Goal: Transaction & Acquisition: Subscribe to service/newsletter

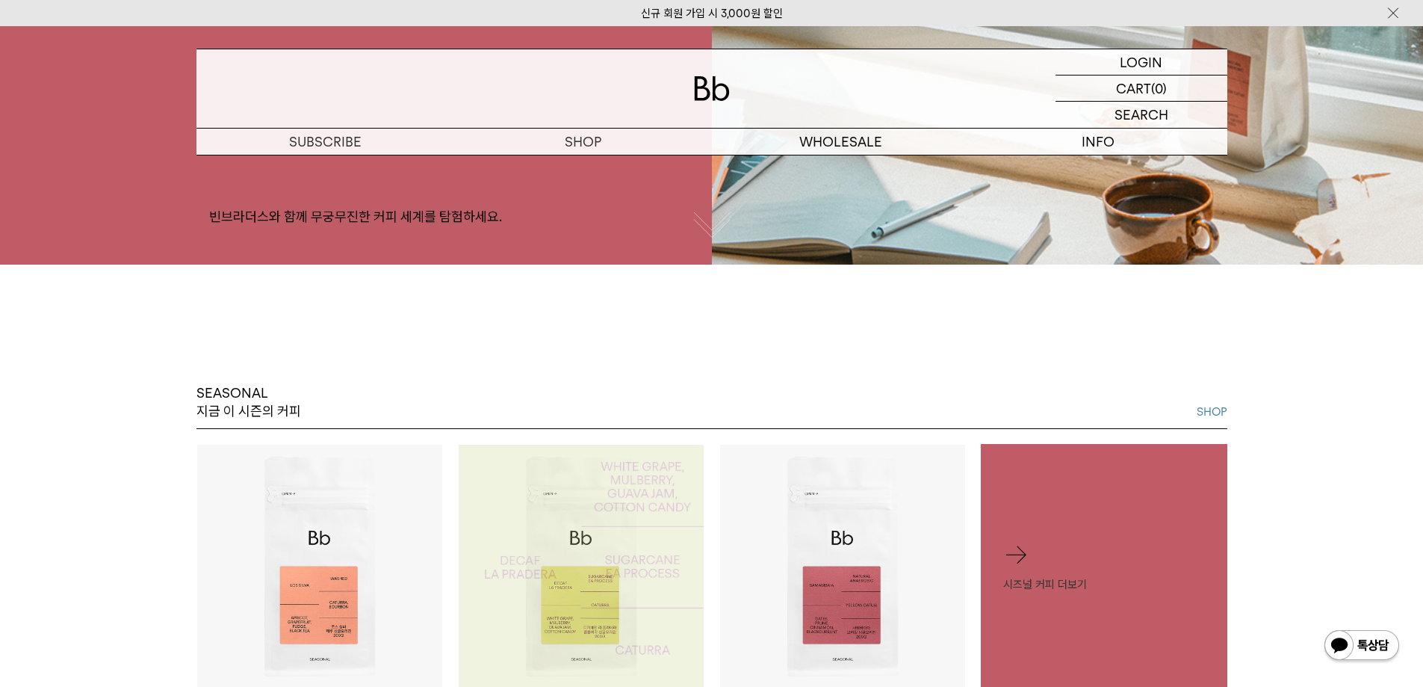
scroll to position [747, 0]
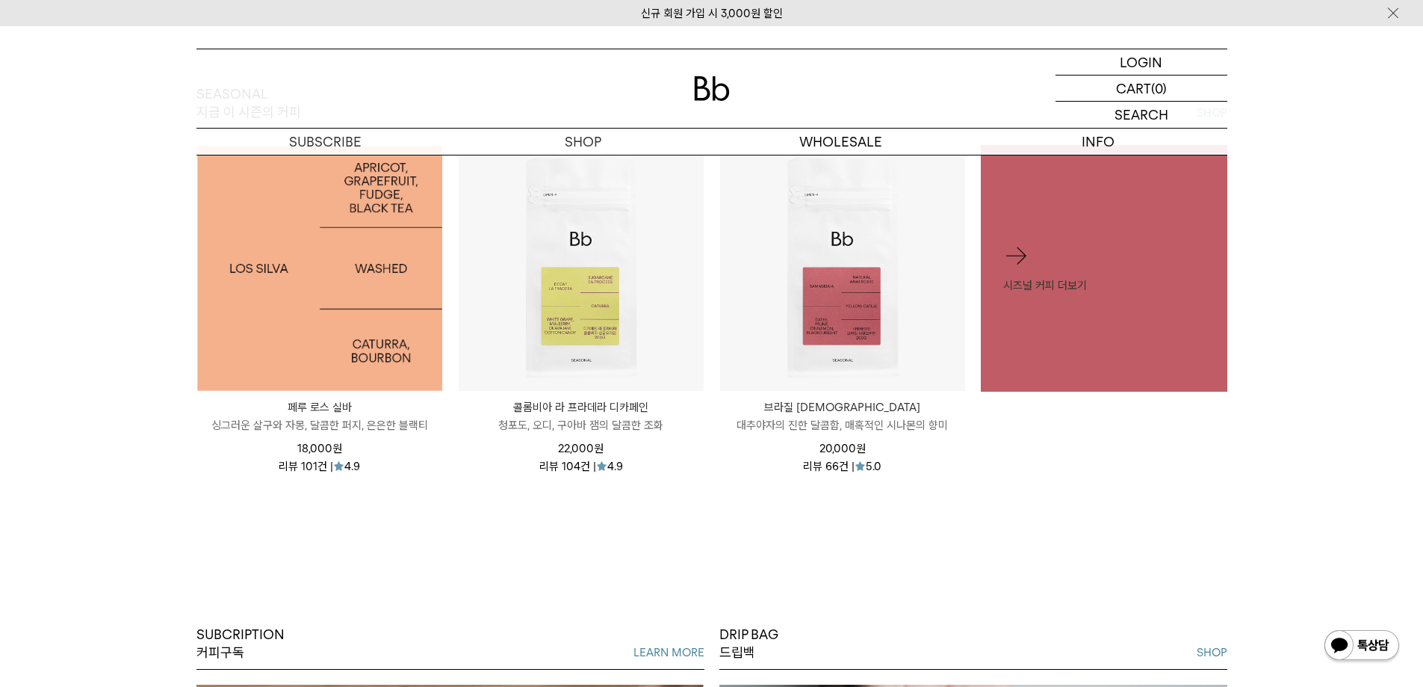
click at [285, 297] on img at bounding box center [319, 268] width 245 height 245
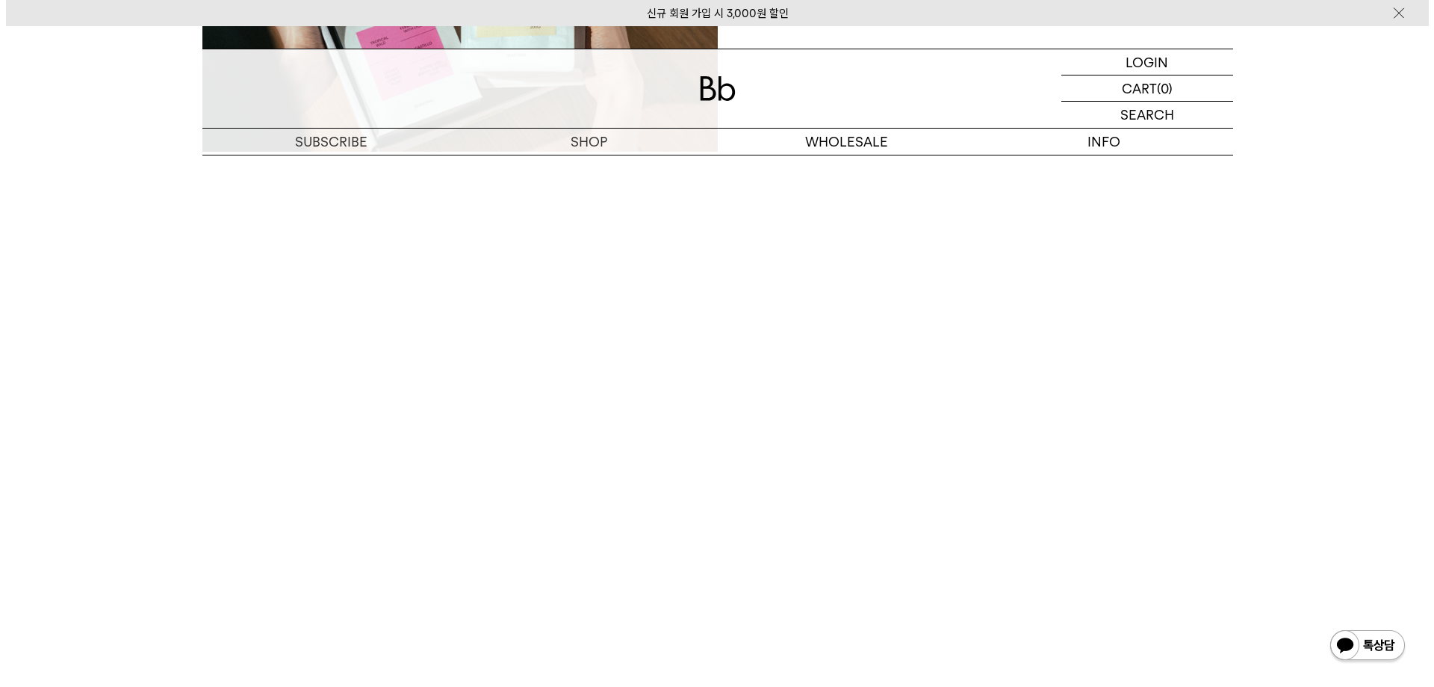
scroll to position [2988, 0]
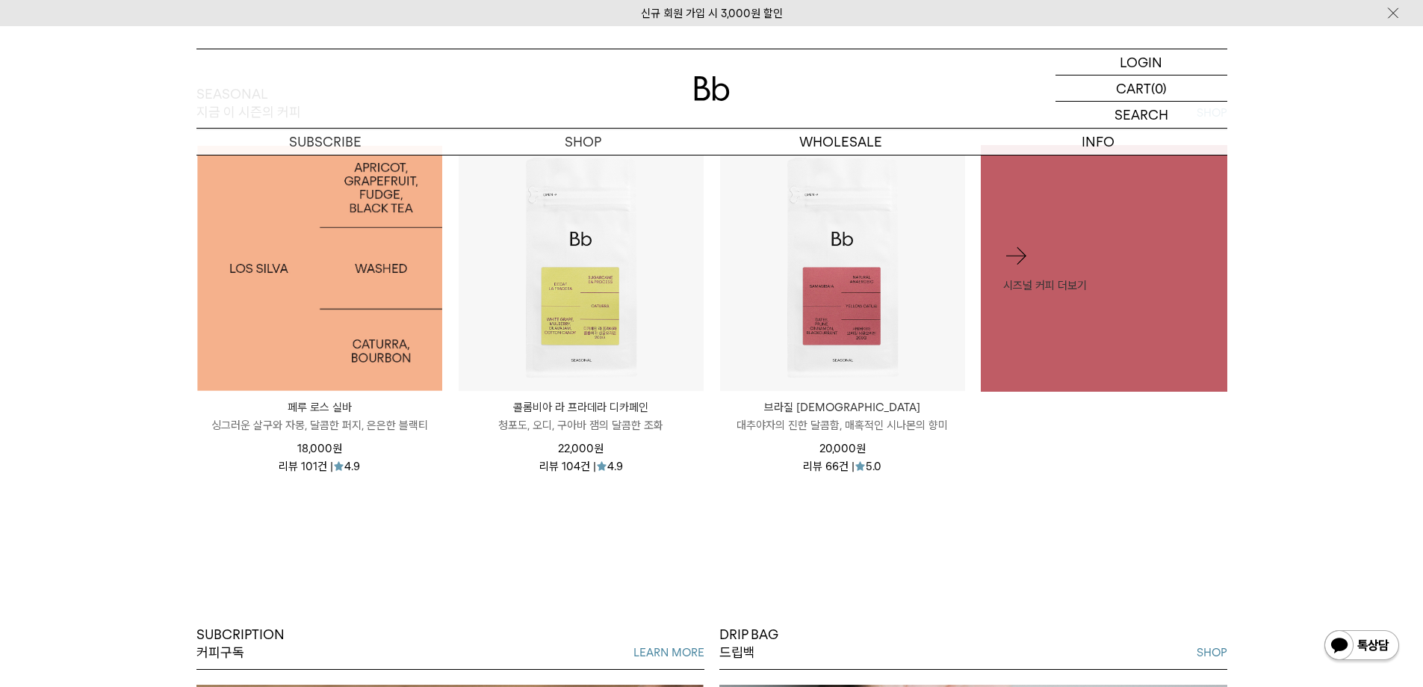
scroll to position [672, 0]
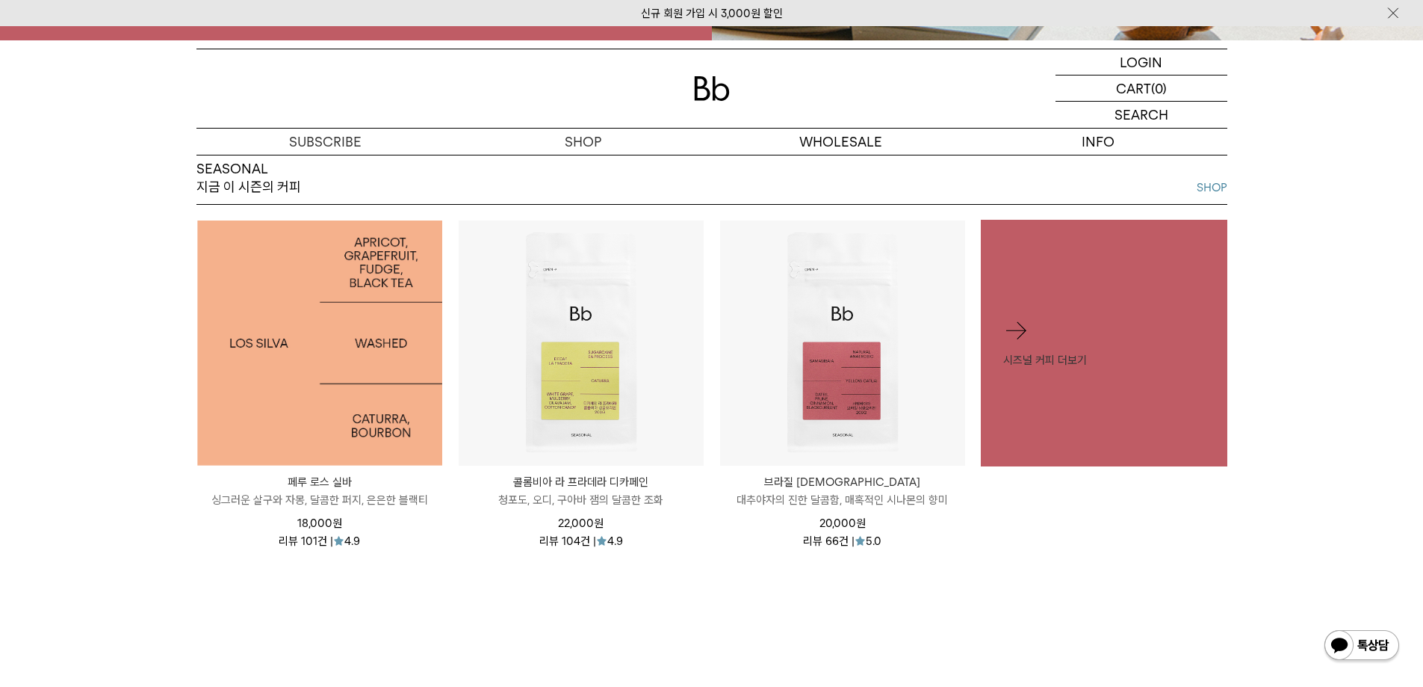
click at [365, 392] on img at bounding box center [319, 342] width 245 height 245
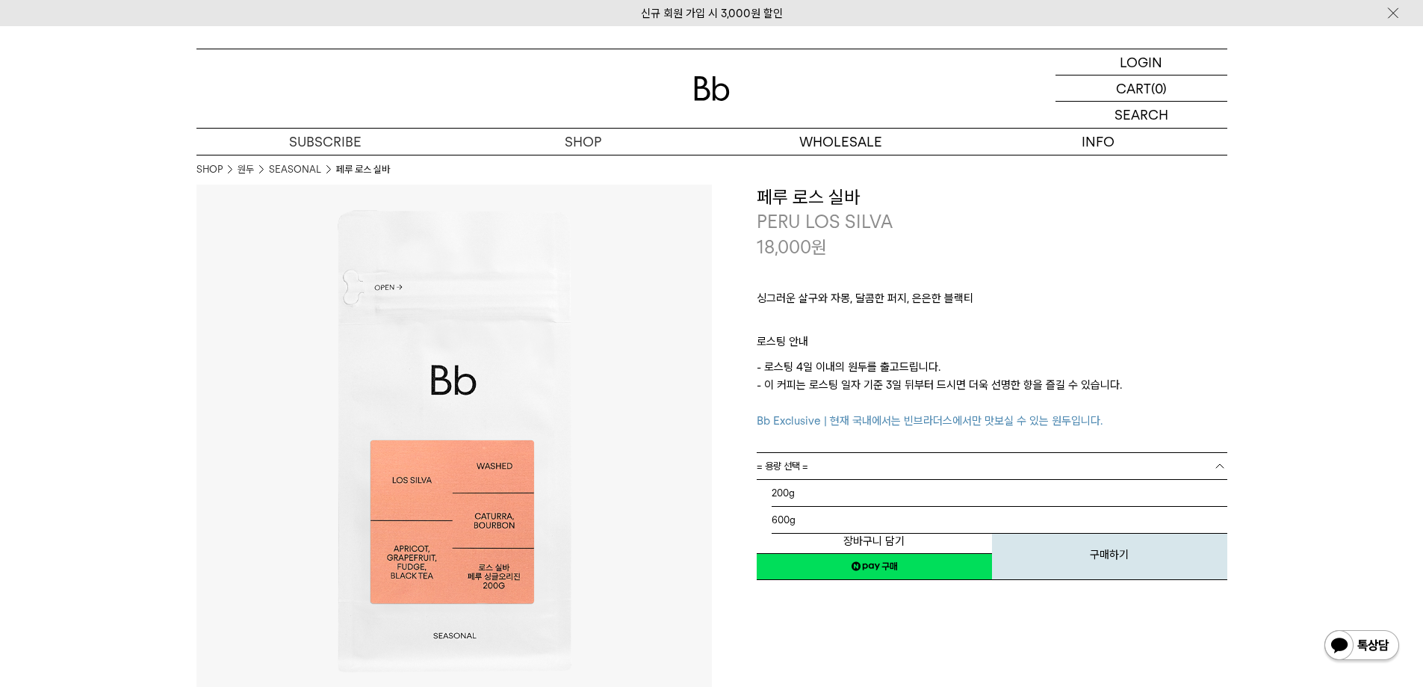
click at [787, 459] on span "= 용량 선택 =" at bounding box center [783, 466] width 52 height 26
click at [807, 514] on li "600g" at bounding box center [1000, 520] width 456 height 27
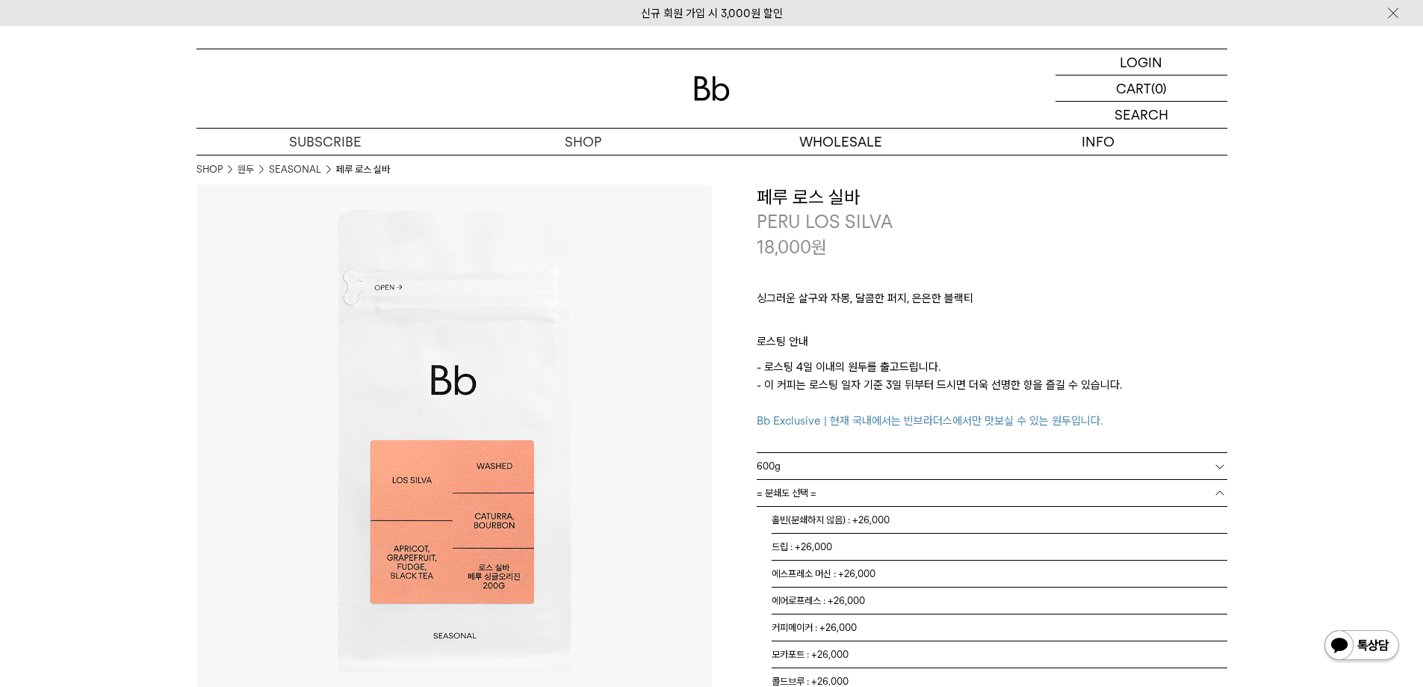
click at [826, 498] on link "= 분쇄도 선택 =" at bounding box center [992, 493] width 471 height 26
click at [920, 527] on li "홀빈(분쇄하지 않음) : +26,000" at bounding box center [1000, 520] width 456 height 27
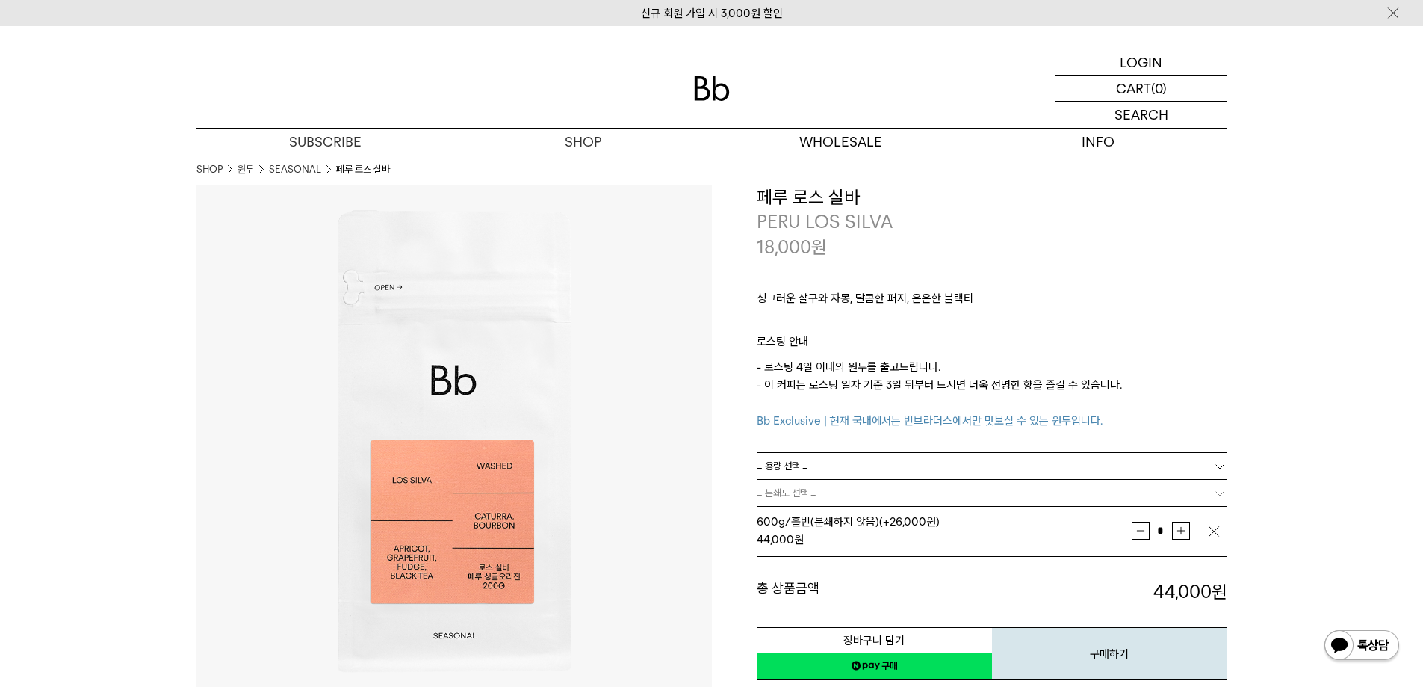
click at [807, 473] on span "= 용량 선택 =" at bounding box center [783, 466] width 52 height 26
click at [814, 513] on li "600g" at bounding box center [1000, 520] width 456 height 27
click at [832, 493] on link "= 분쇄도 선택 =" at bounding box center [992, 493] width 471 height 26
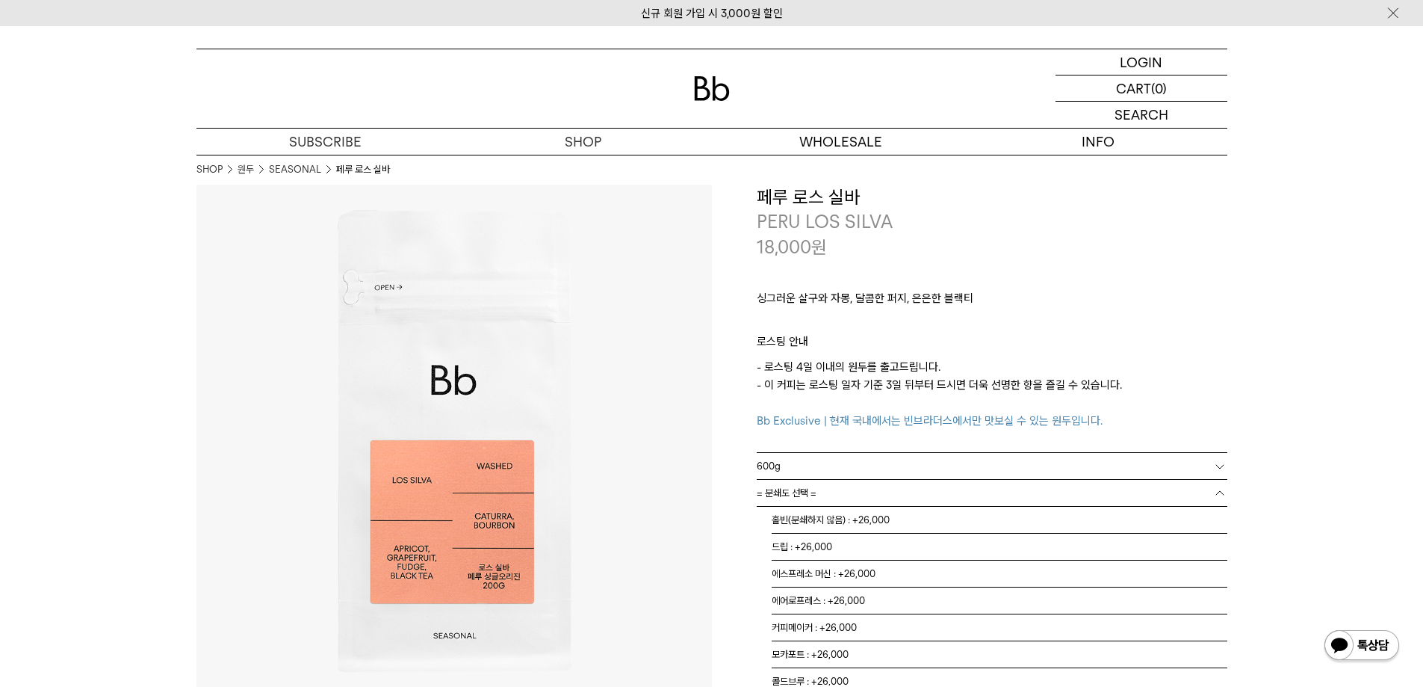
click at [832, 493] on link "= 분쇄도 선택 =" at bounding box center [992, 493] width 471 height 26
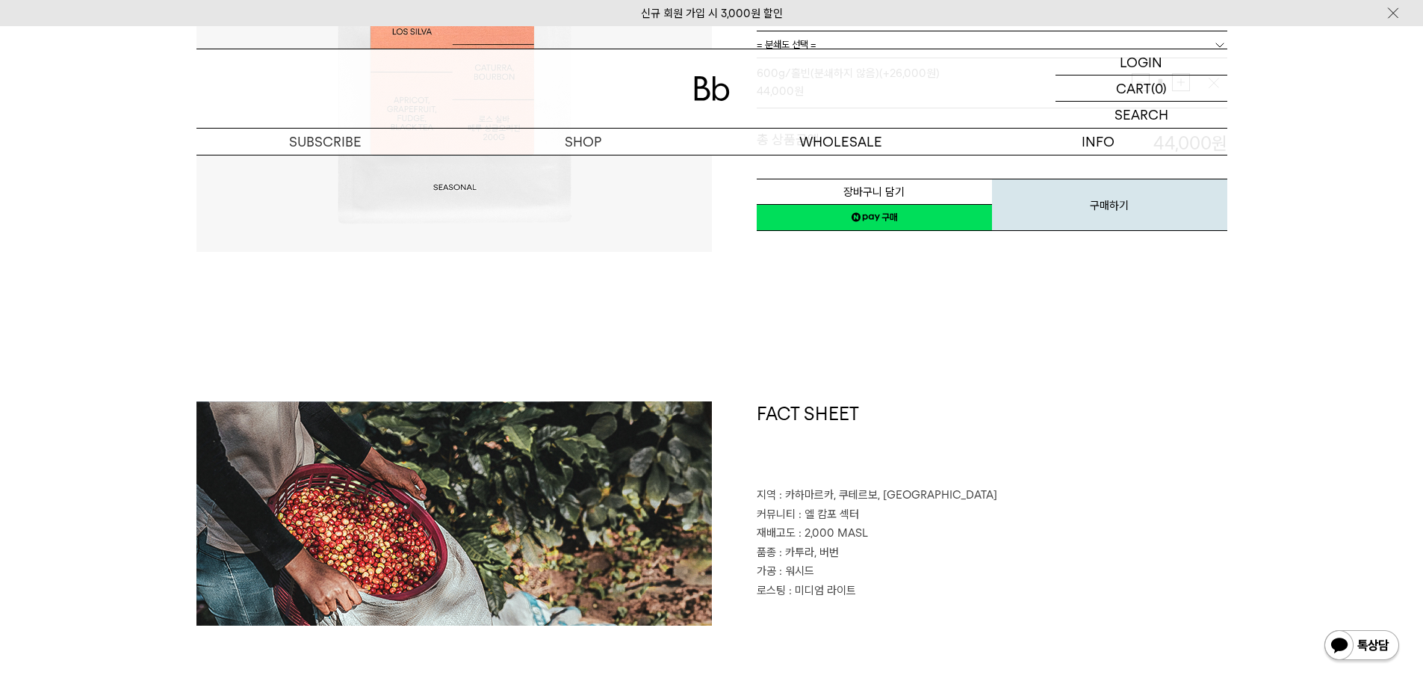
scroll to position [747, 0]
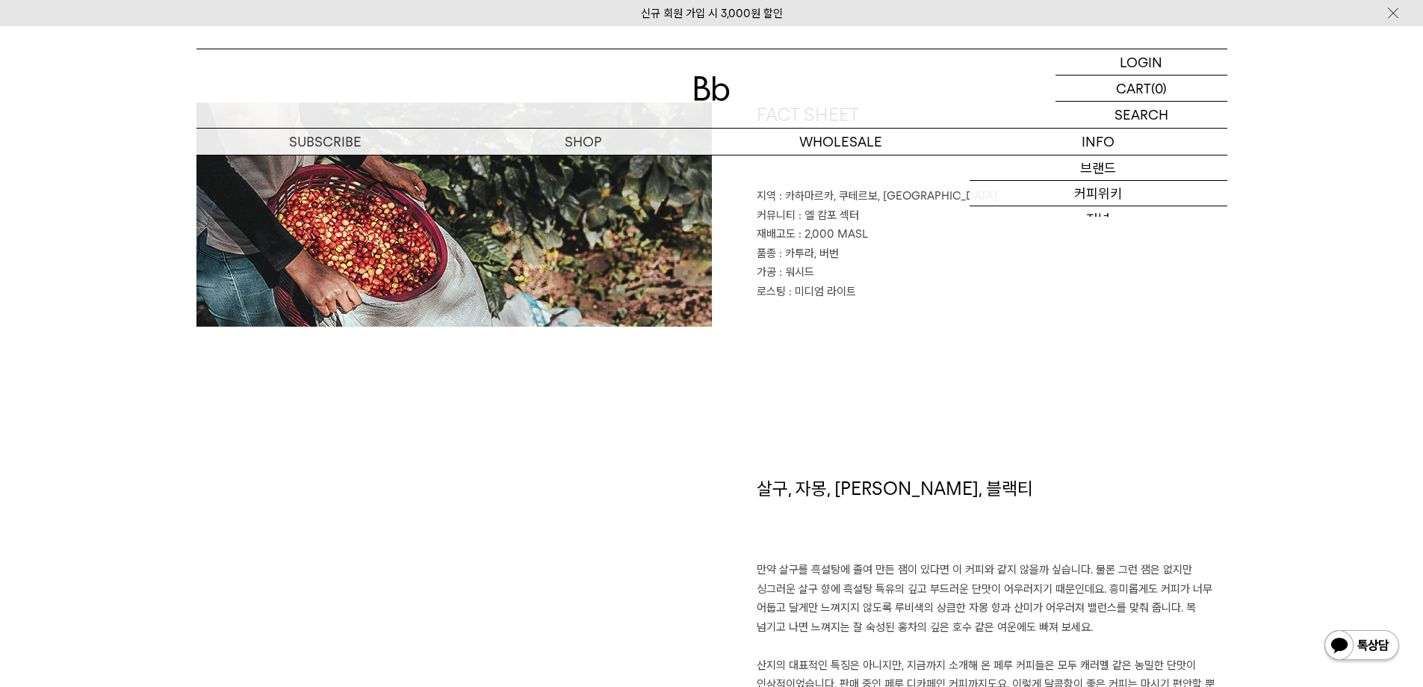
click at [1084, 307] on div "FACT SHEET 지역 : 카하마르카, 쿠테르보, 칼레유크 커뮤니티 : 엘 캄포 섹터 재배고도 : 2,000 MASL 품종 : 카투라, 버번…" at bounding box center [970, 214] width 516 height 224
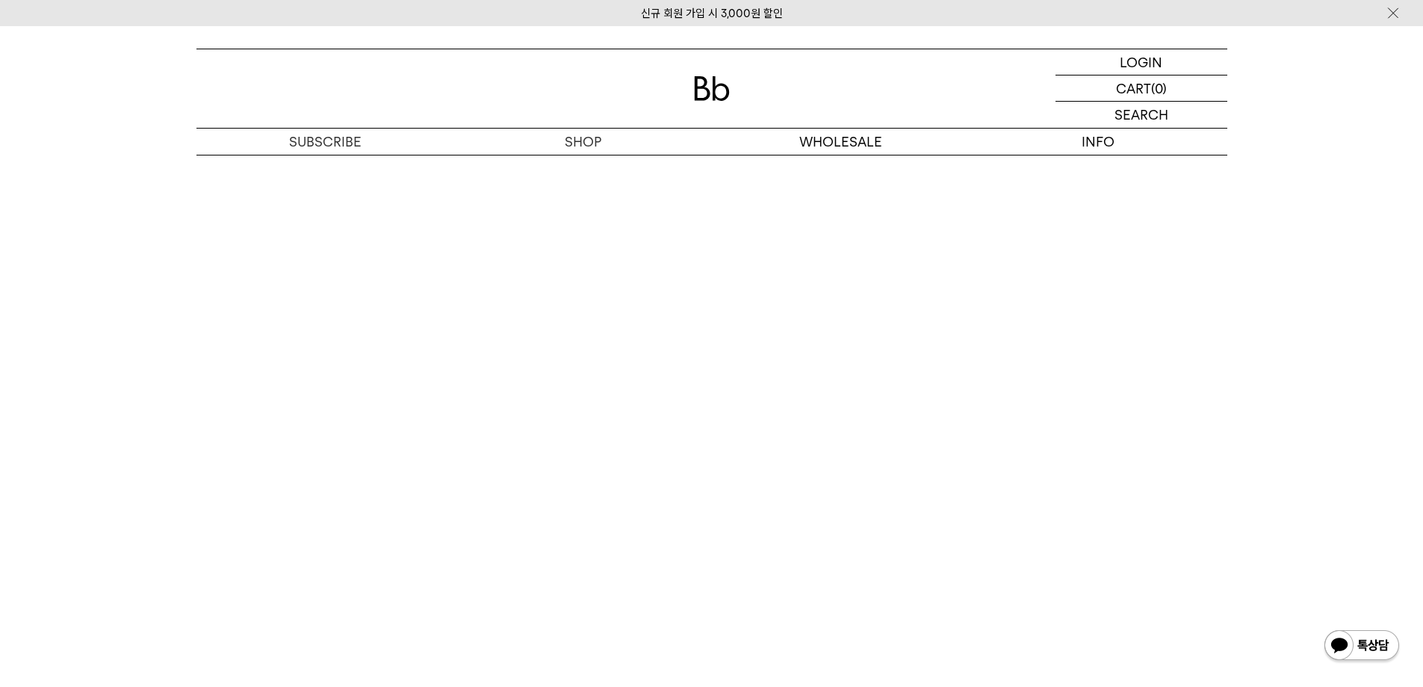
scroll to position [3138, 0]
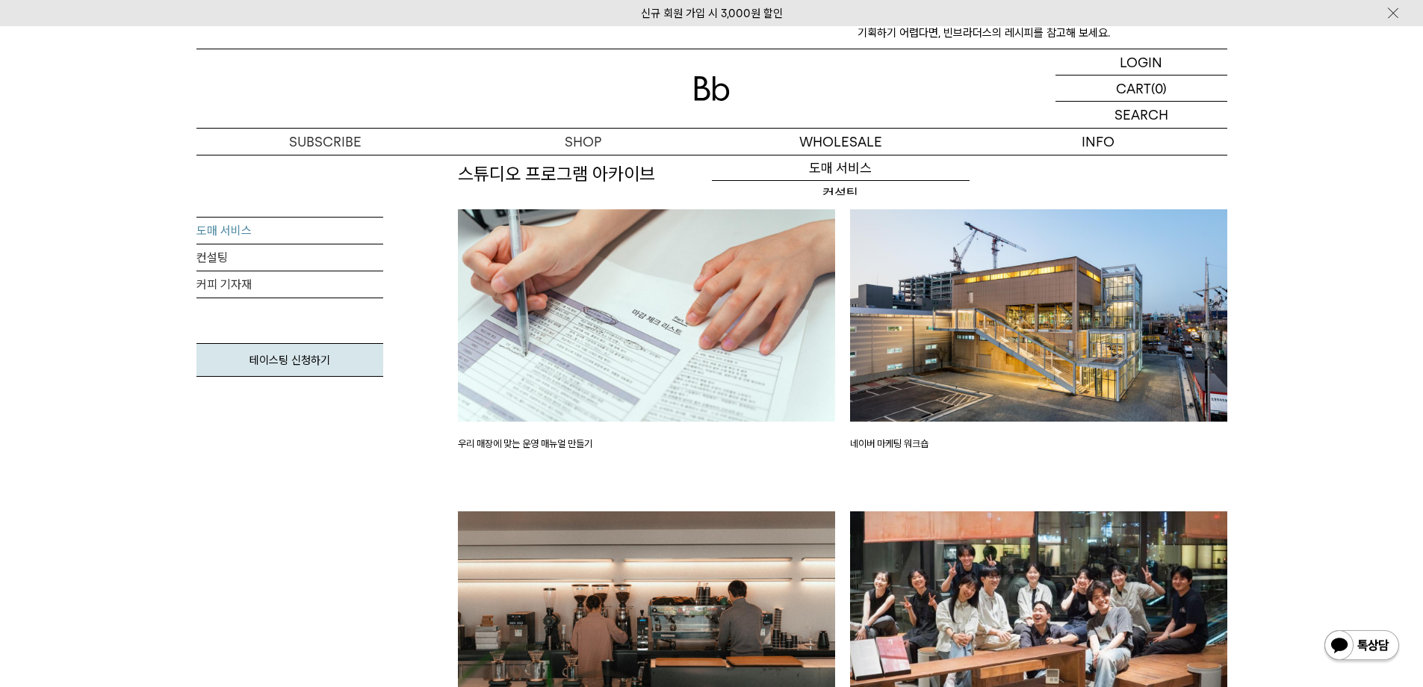
scroll to position [1614, 0]
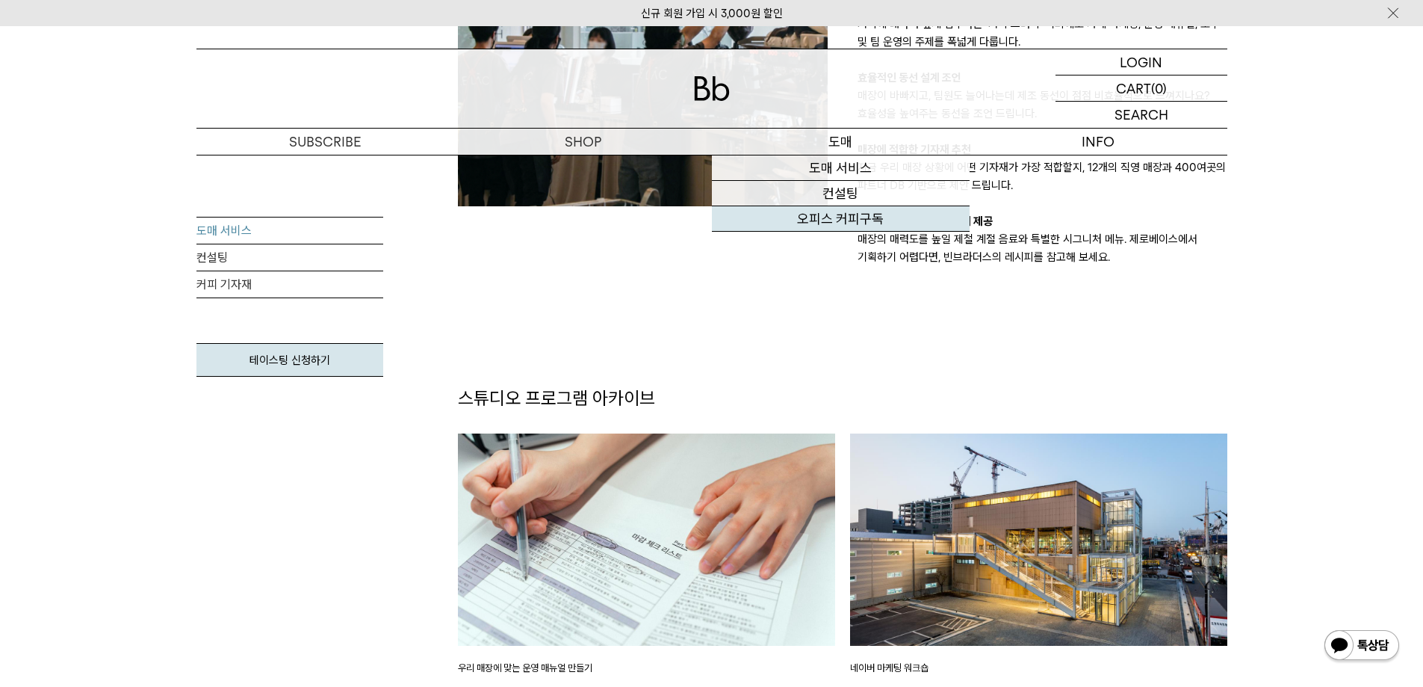
click at [840, 214] on link "오피스 커피구독" at bounding box center [841, 218] width 258 height 25
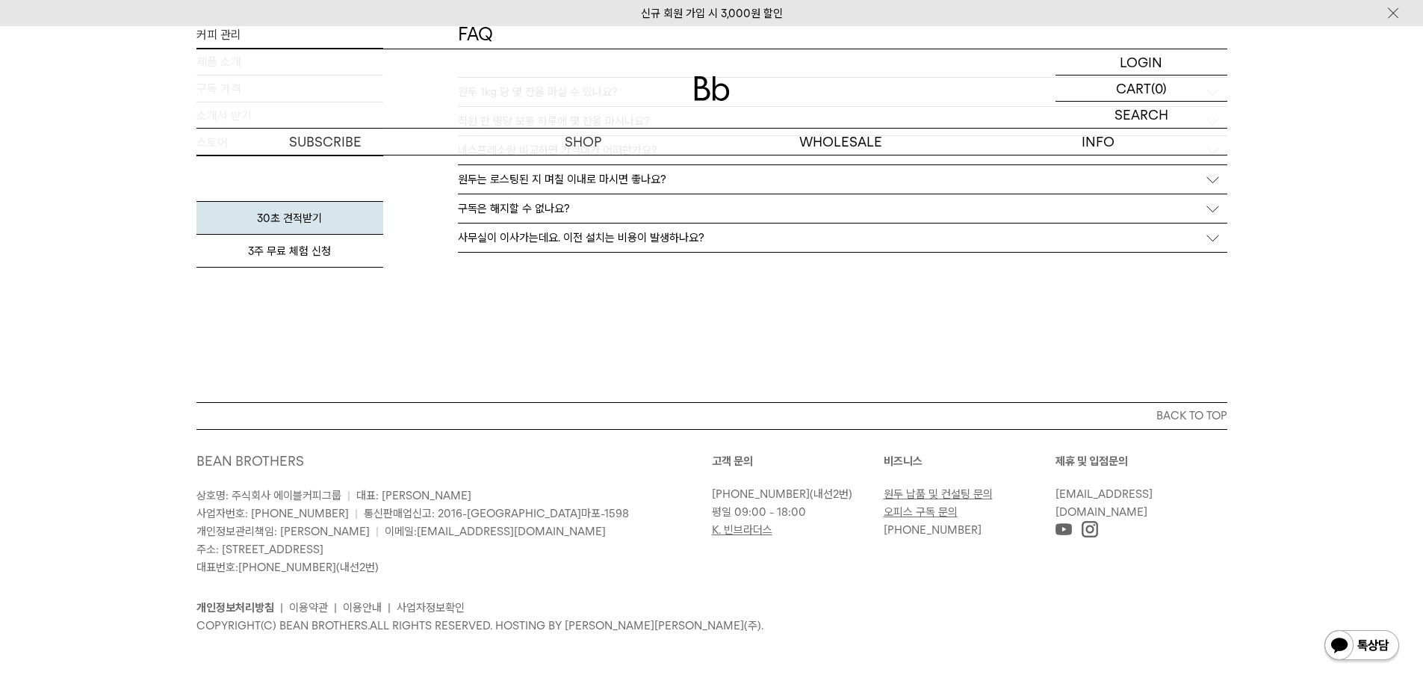
scroll to position [2508, 0]
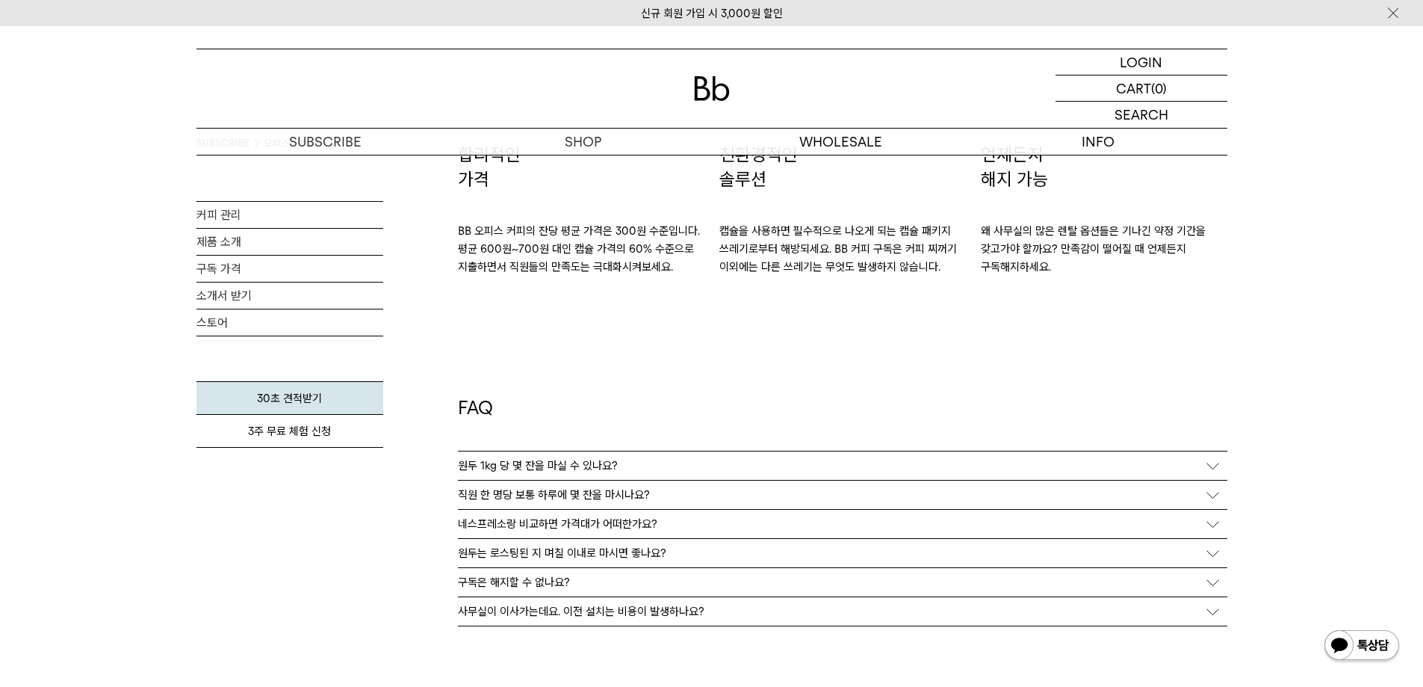
click at [694, 465] on div "원두 1kg 당 몇 잔을 마실 수 있나요?" at bounding box center [843, 465] width 770 height 28
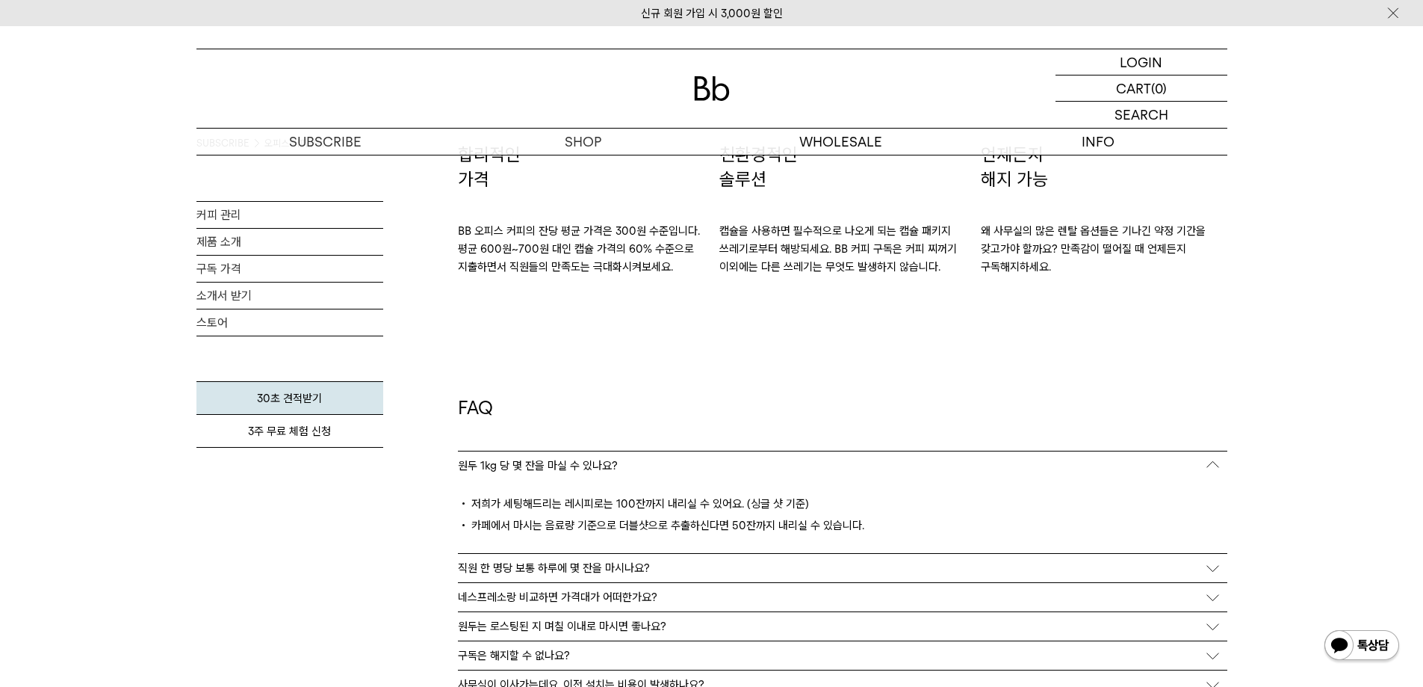
click at [1068, 366] on div "FAQ 원두 1kg 당 몇 잔을 마실 수 있나요? 저희가 세팅해드리는 레시피로는 100잔까지 내리실 수 있어요. (싱글 샷 기준) 카페에서 마…" at bounding box center [843, 562] width 770 height 573
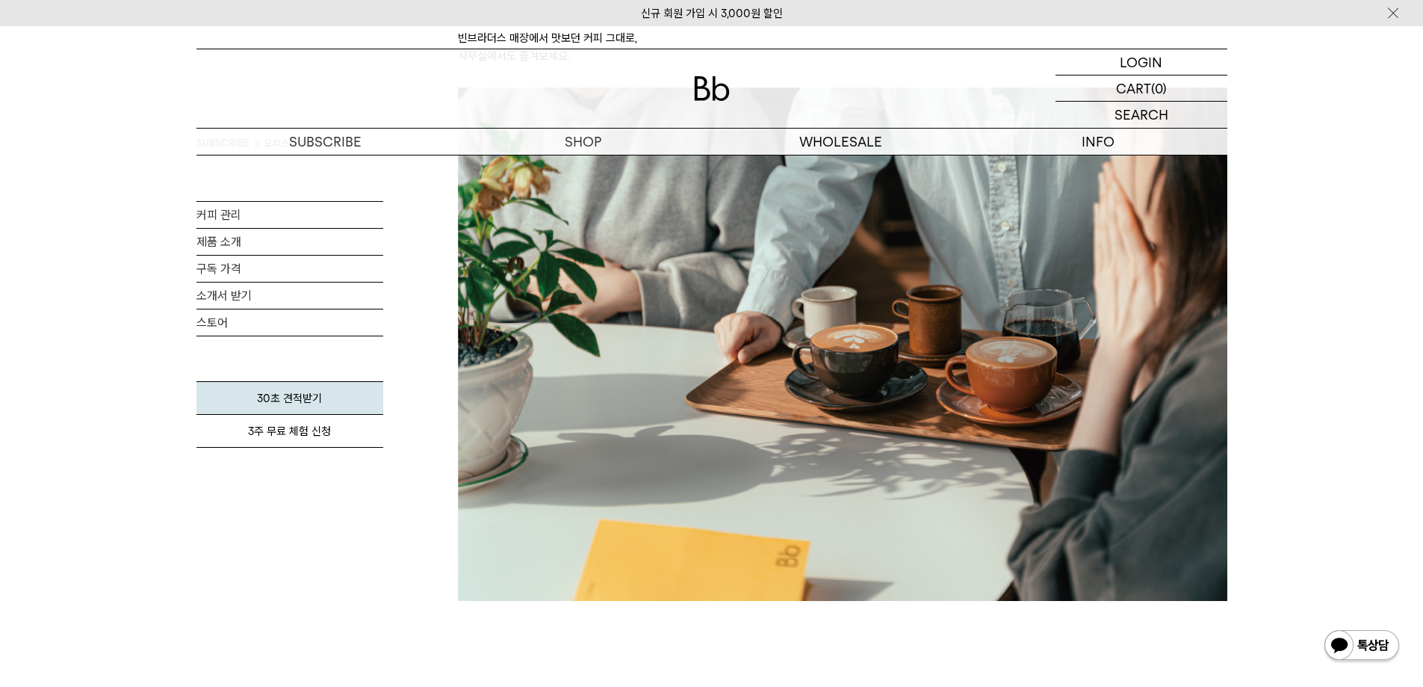
scroll to position [0, 0]
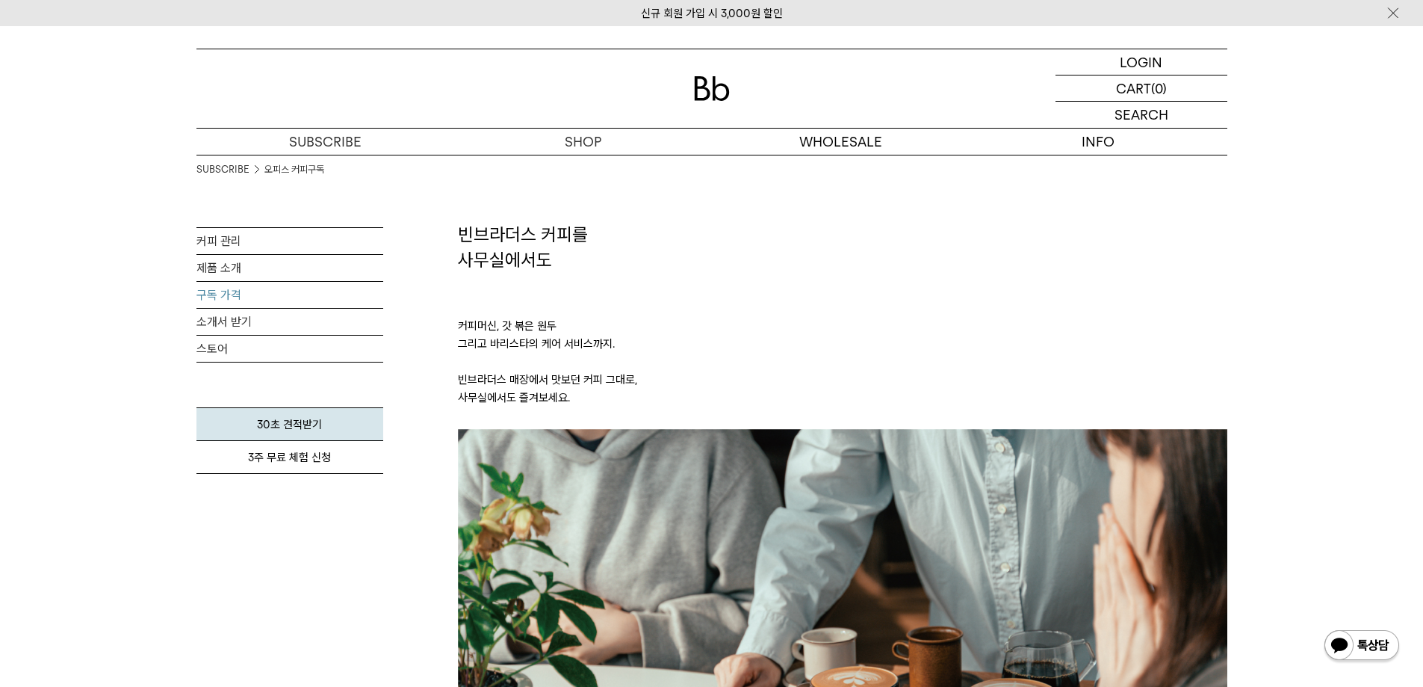
click at [249, 291] on link "구독 가격" at bounding box center [289, 295] width 187 height 26
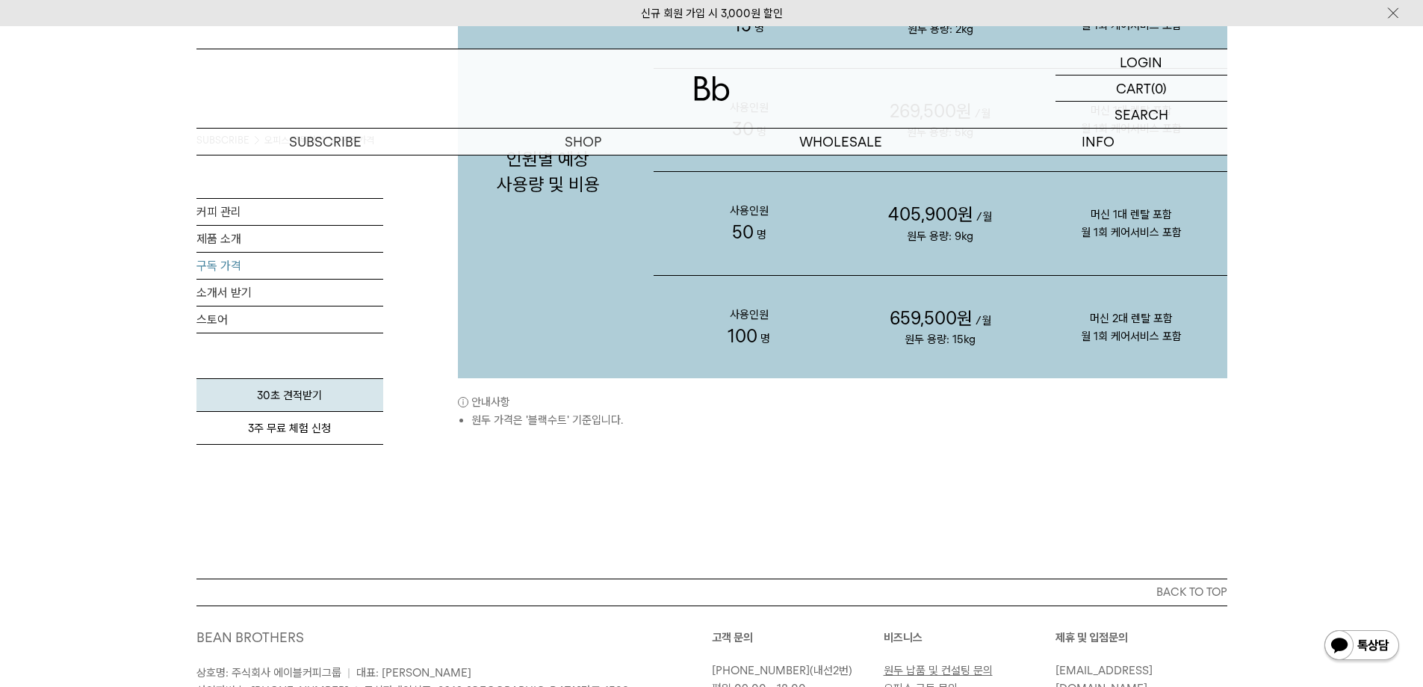
scroll to position [1494, 0]
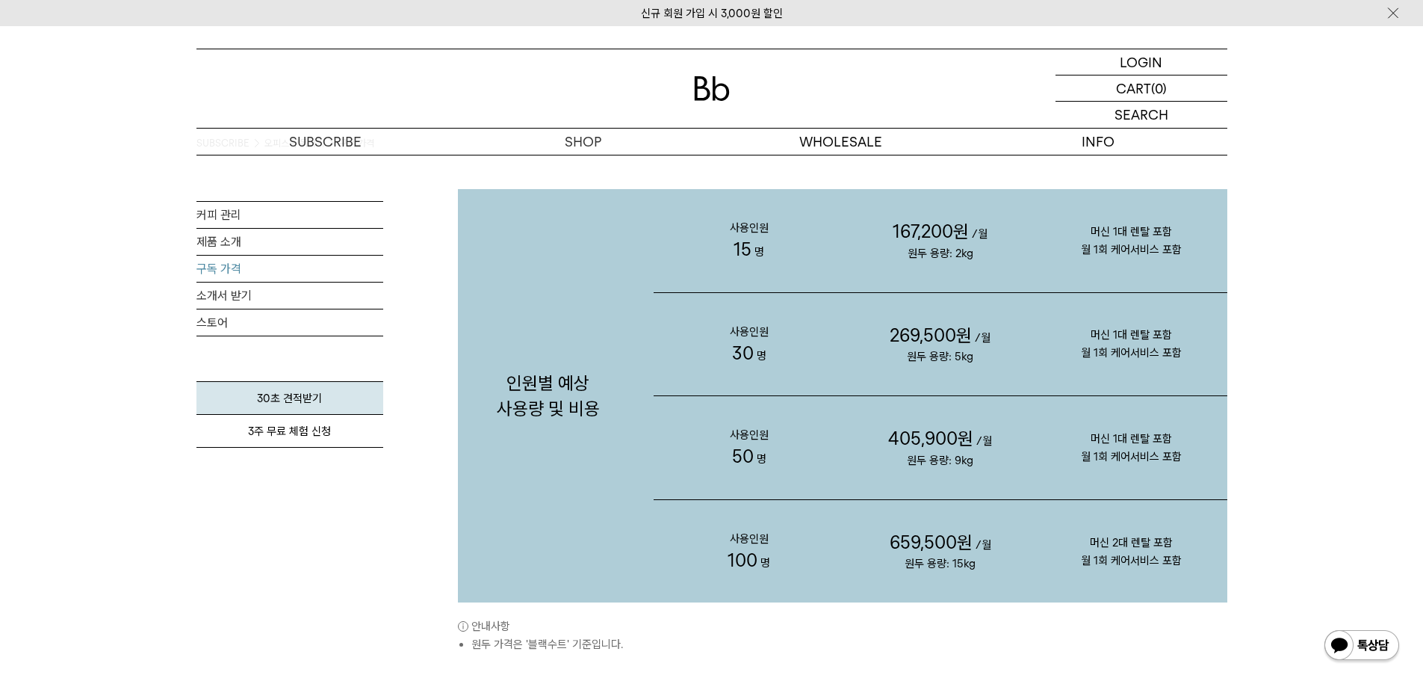
click at [935, 546] on span "659,500원" at bounding box center [931, 542] width 83 height 22
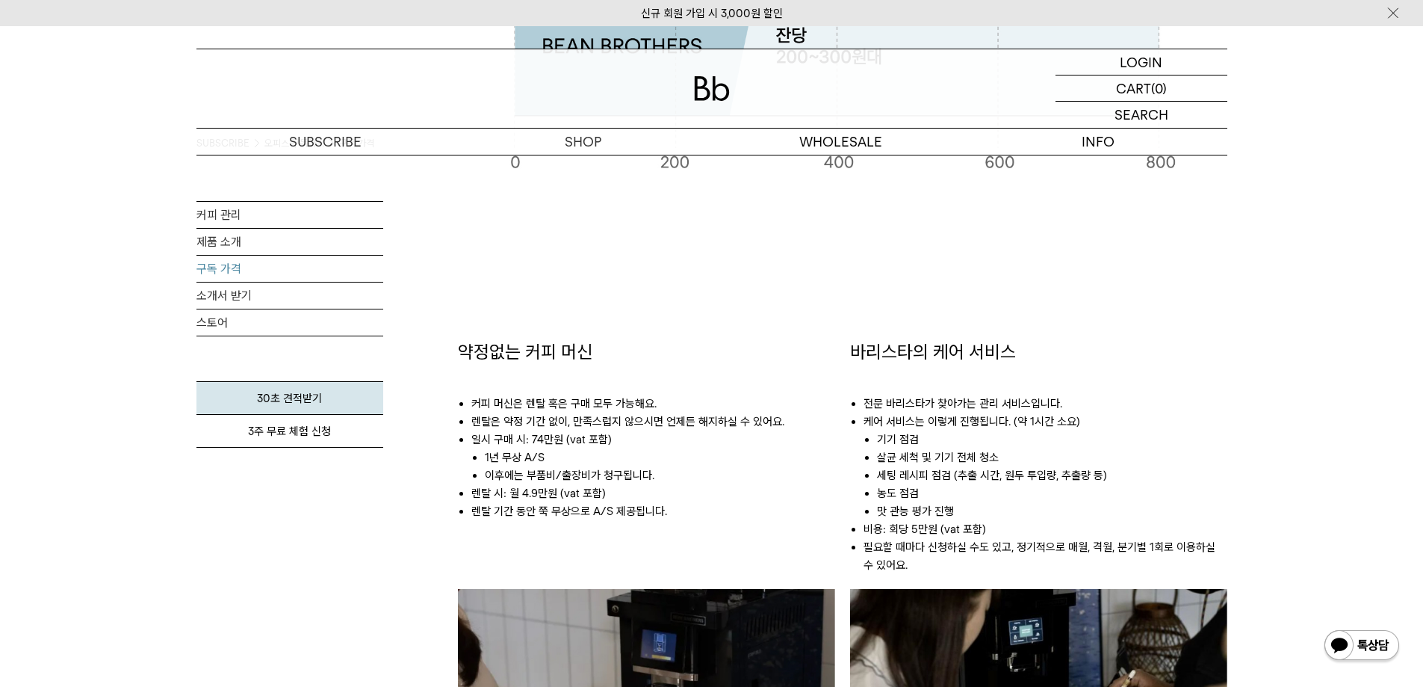
scroll to position [598, 0]
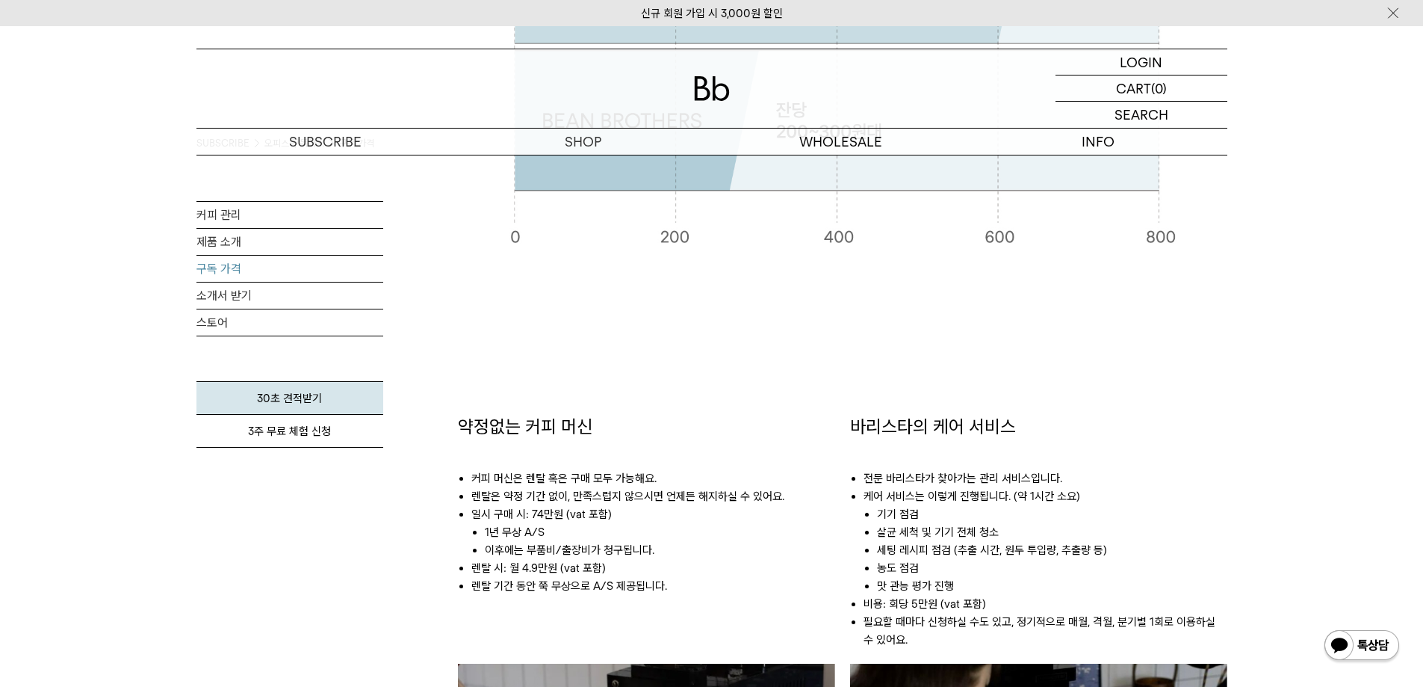
click at [1129, 349] on div "약정없는 커피 머신 커피 머신은 렌탈 혹은 구매 모두 가능해요. 렌탈은 약정 기간 없이, 만족스럽지 않으시면 언제든 해지하실 수 있어요. 일시…" at bounding box center [843, 630] width 770 height 672
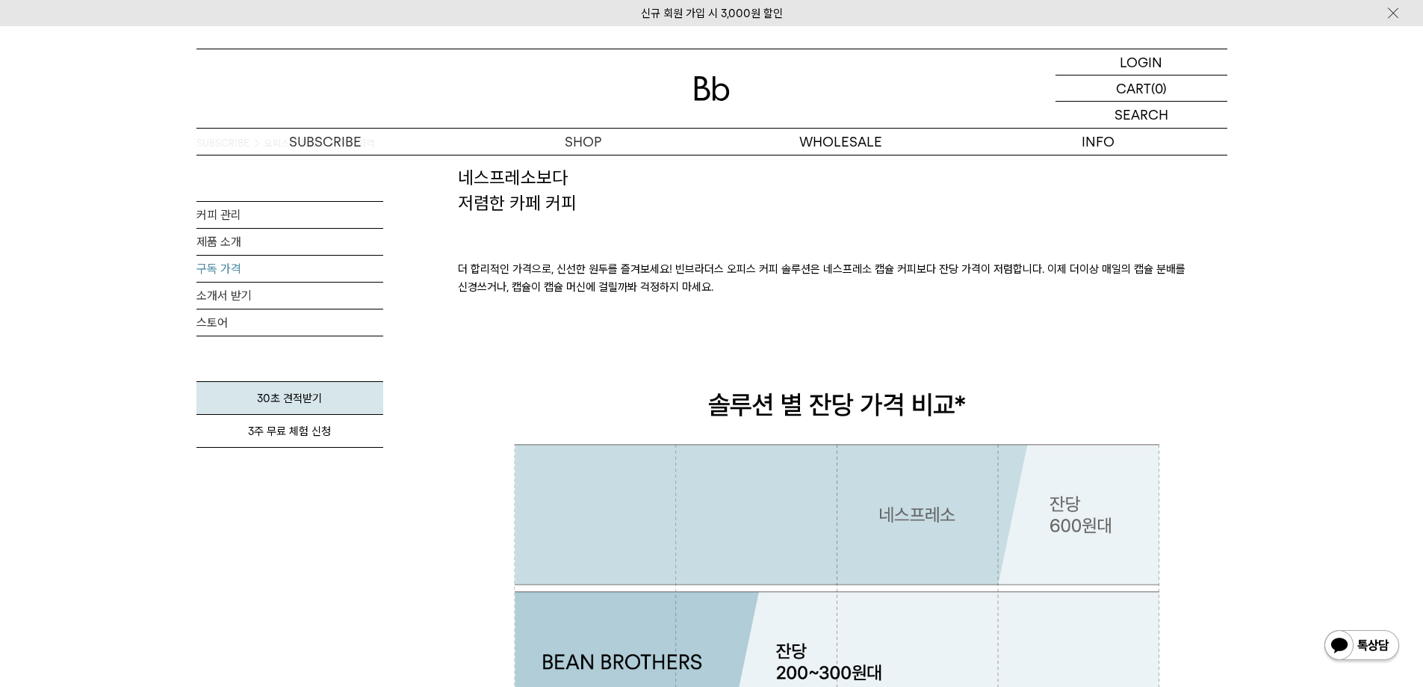
scroll to position [0, 0]
